Goal: Task Accomplishment & Management: Manage account settings

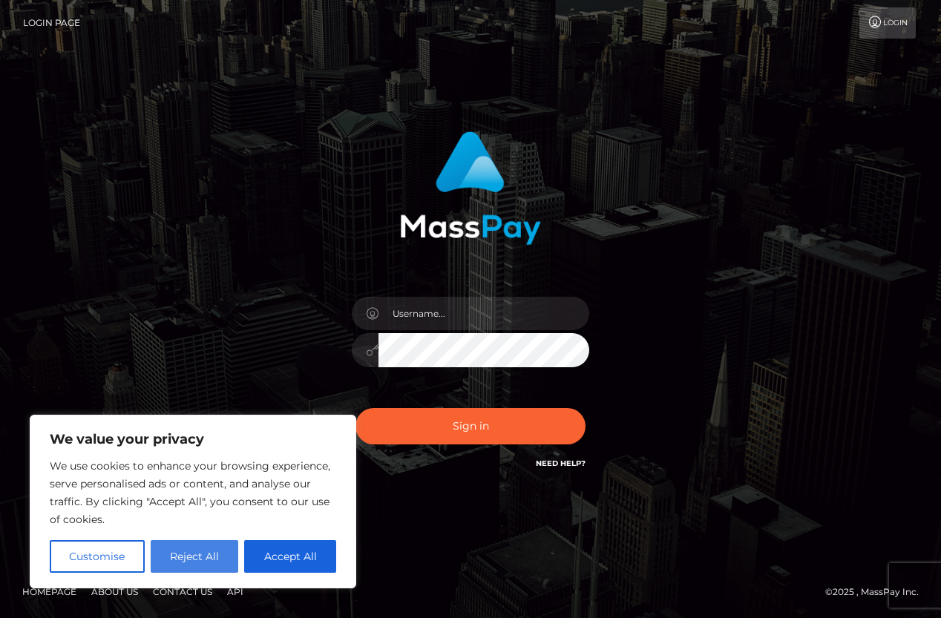
click at [212, 558] on button "Reject All" at bounding box center [195, 557] width 88 height 33
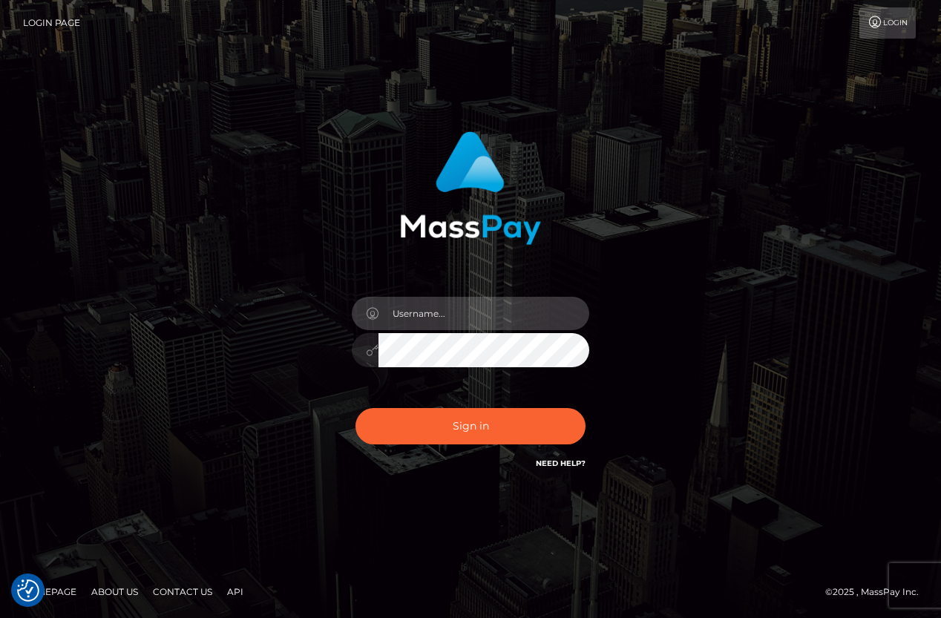
click at [434, 319] on input "text" at bounding box center [484, 313] width 211 height 33
type input "[PERSON_NAME][EMAIL_ADDRESS][DOMAIN_NAME]"
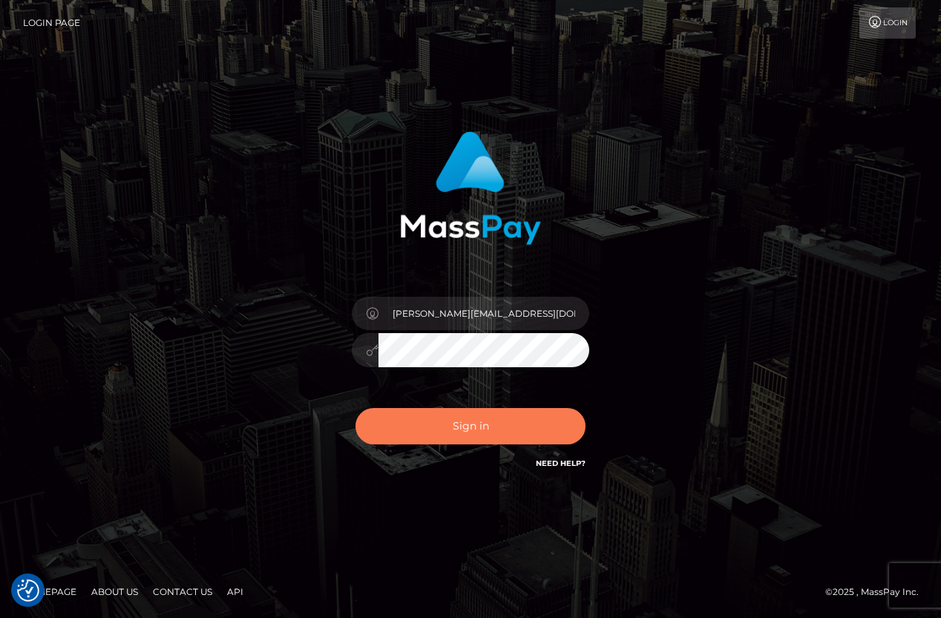
click at [468, 431] on button "Sign in" at bounding box center [471, 426] width 230 height 36
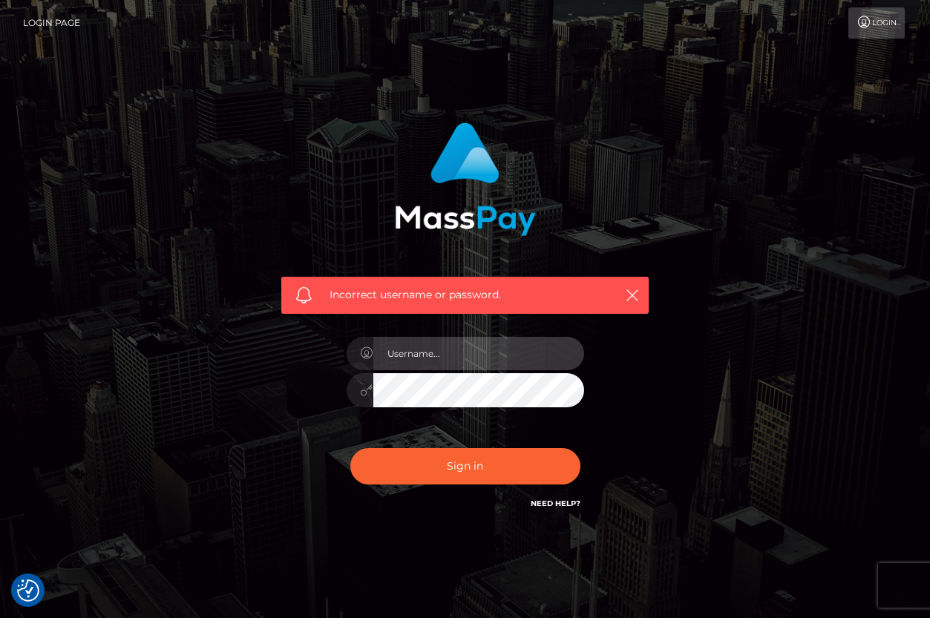
click at [430, 359] on input "text" at bounding box center [478, 353] width 211 height 33
type input "[PERSON_NAME][EMAIL_ADDRESS][DOMAIN_NAME]"
click at [558, 501] on link "Need Help?" at bounding box center [556, 504] width 50 height 10
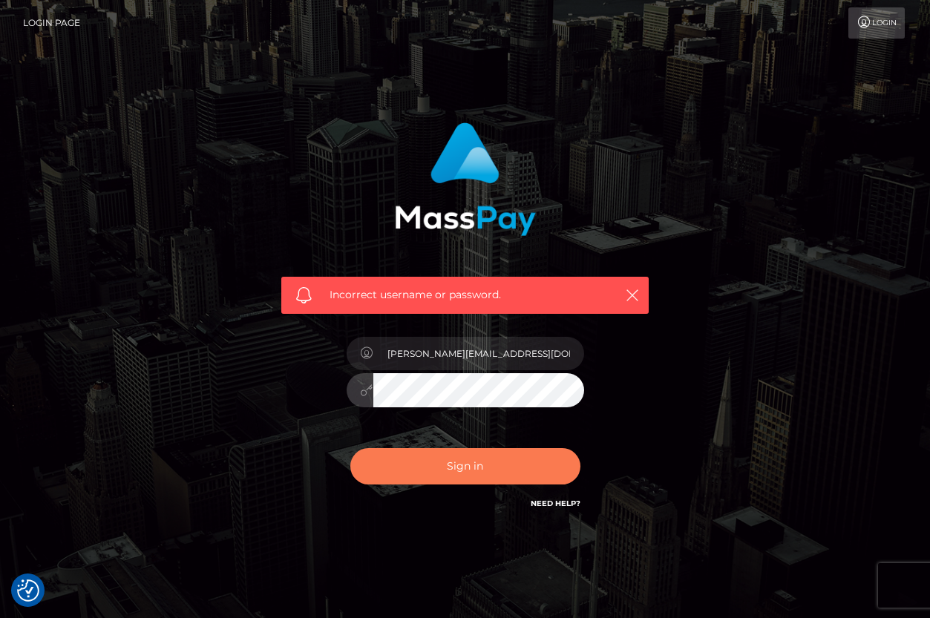
click at [456, 473] on button "Sign in" at bounding box center [465, 466] width 230 height 36
